Goal: Task Accomplishment & Management: Use online tool/utility

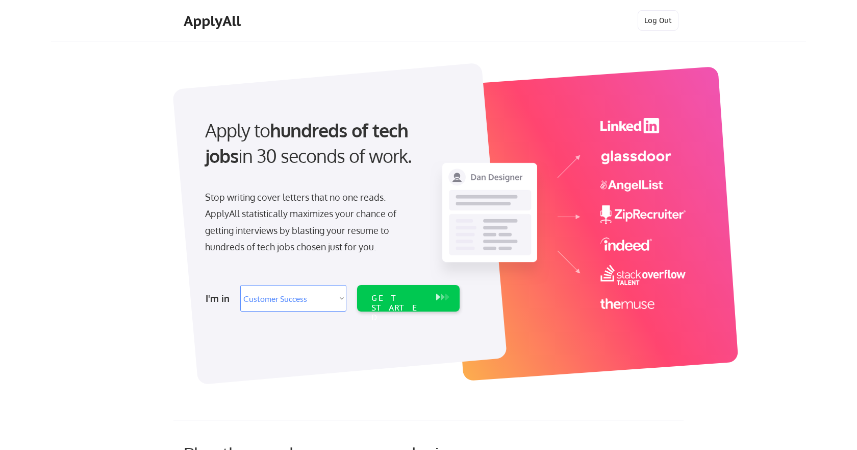
select select ""sales""
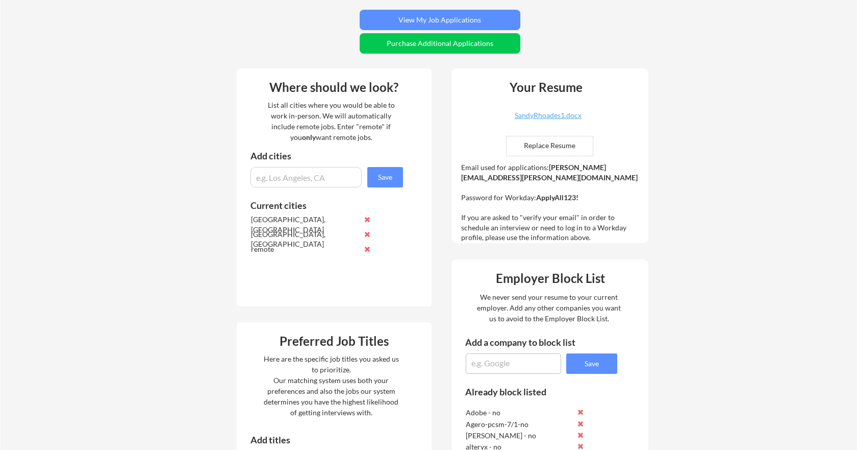
scroll to position [309, 0]
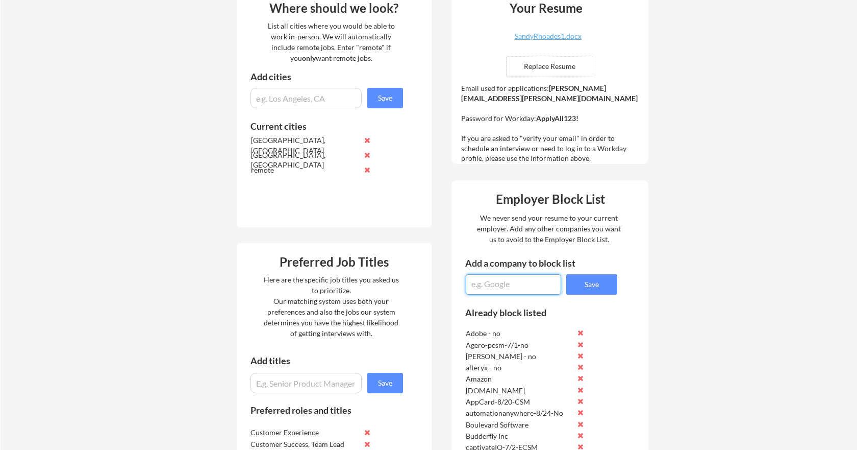
click at [486, 282] on textarea at bounding box center [513, 284] width 95 height 20
type textarea "May Mobility-8/25-SCSM- No"
click at [593, 282] on button "Save" at bounding box center [591, 284] width 51 height 20
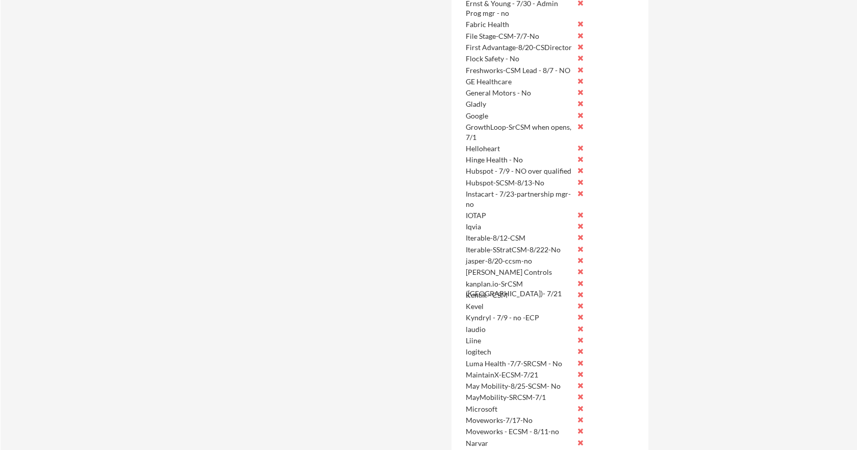
scroll to position [997, 0]
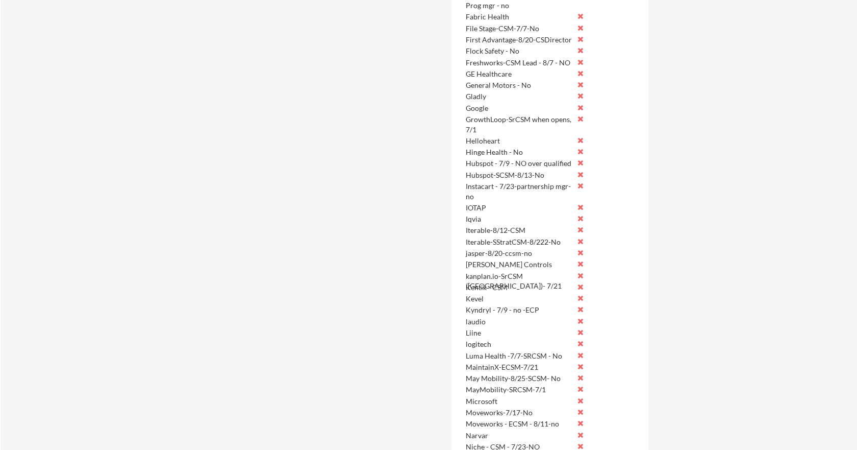
click at [580, 388] on button at bounding box center [581, 389] width 8 height 8
